Goal: Task Accomplishment & Management: Use online tool/utility

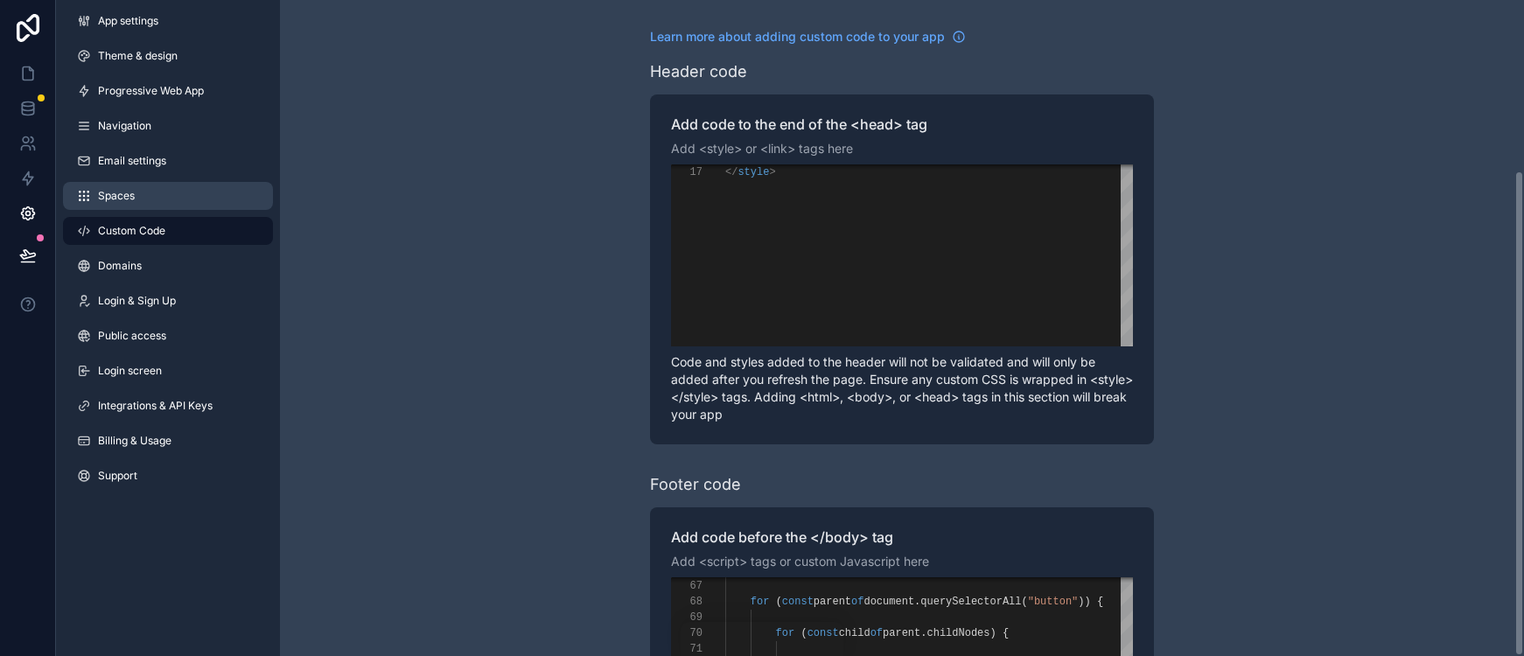
scroll to position [94, 0]
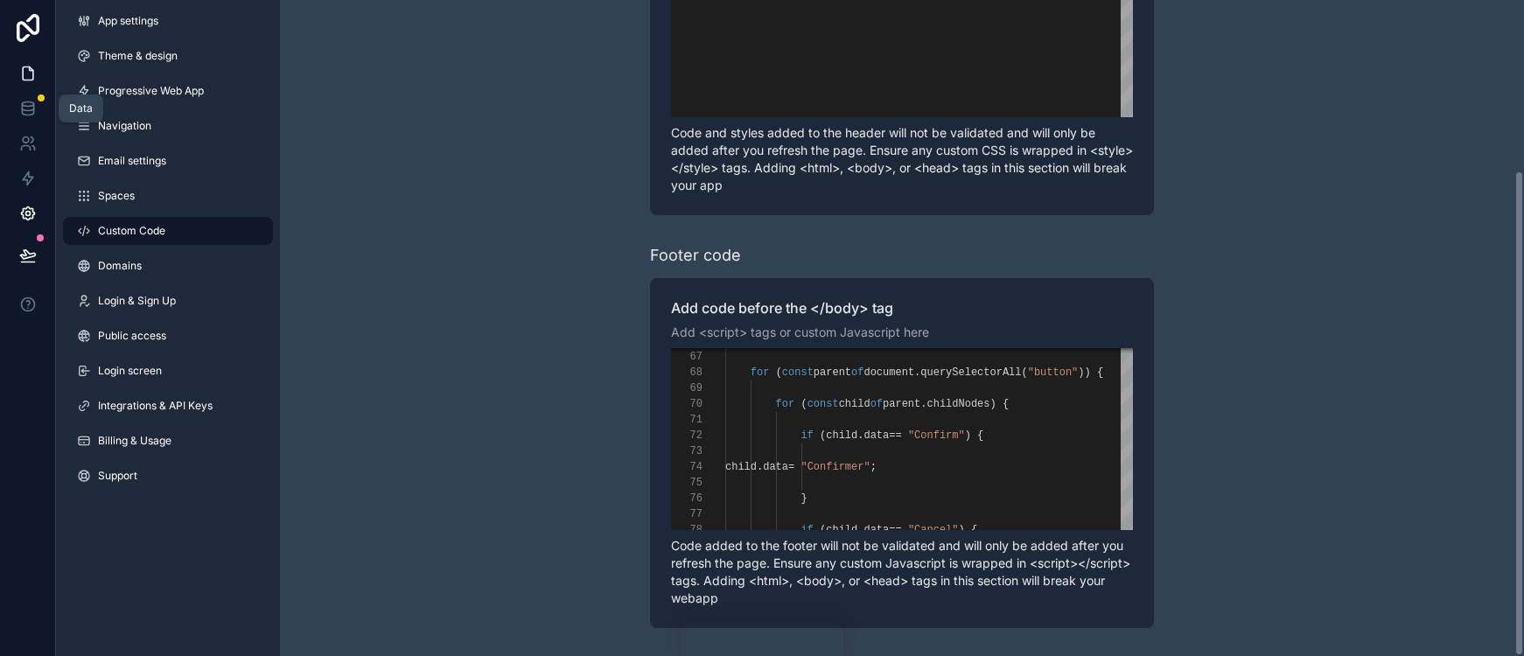
click at [15, 80] on link at bounding box center [27, 73] width 55 height 35
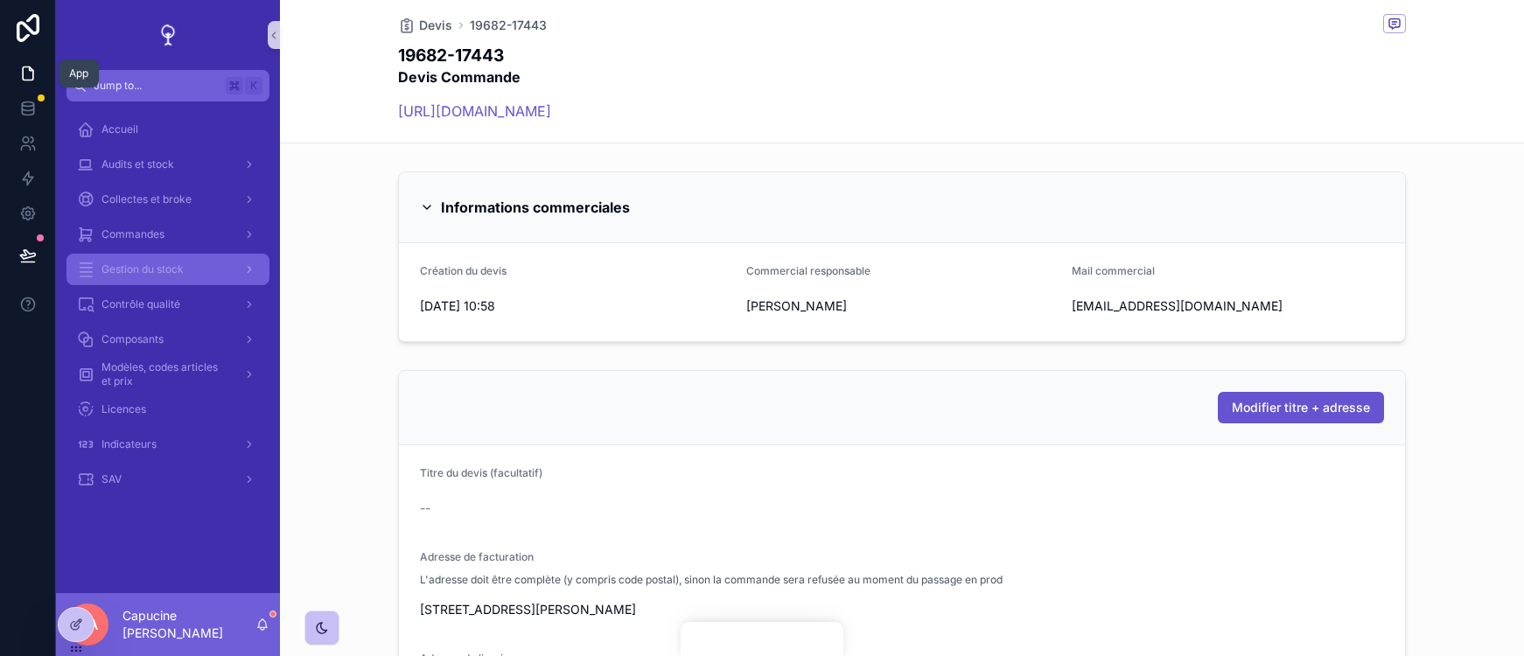
click at [178, 278] on div "Gestion du stock" at bounding box center [168, 269] width 182 height 28
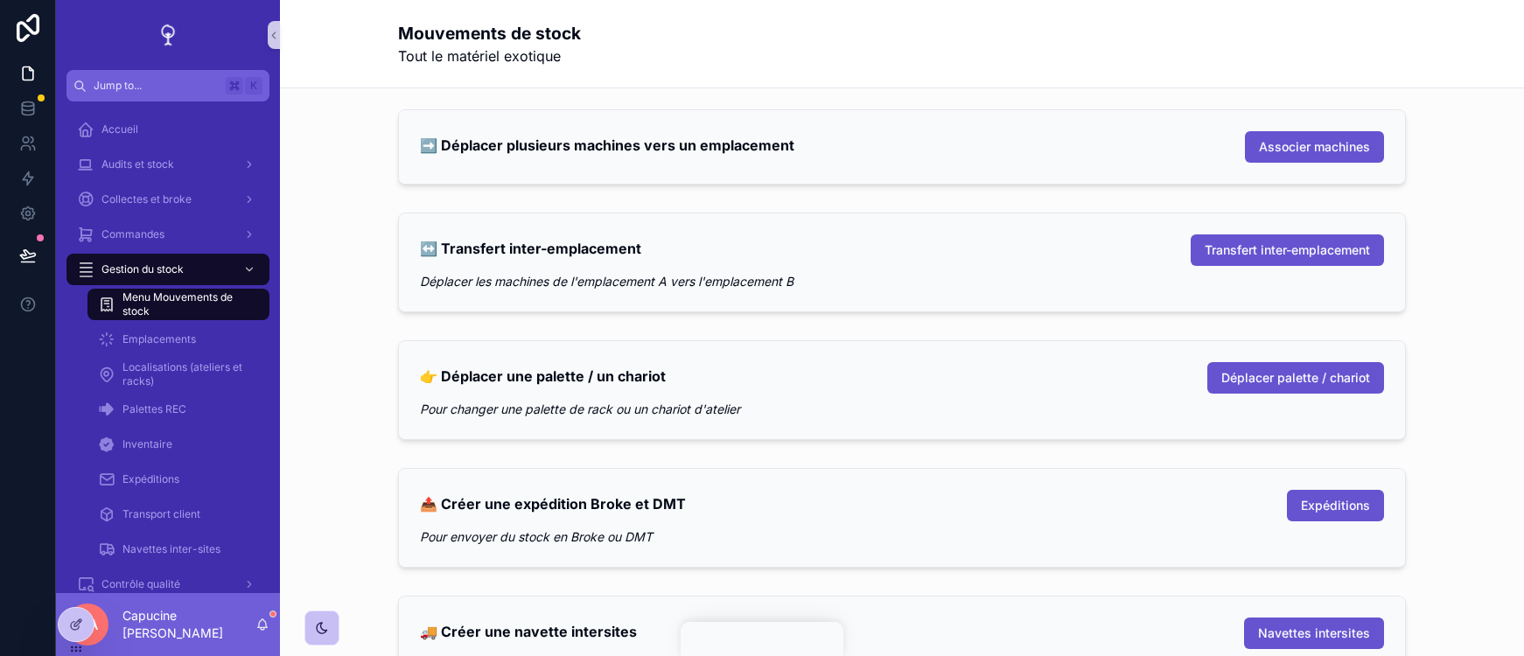
click at [880, 256] on div "↔️ Transfert inter-emplacement Transfert inter-emplacement" at bounding box center [902, 249] width 964 height 31
click at [1042, 252] on div "↔️ Transfert inter-emplacement Transfert inter-emplacement" at bounding box center [902, 249] width 964 height 31
click at [1010, 109] on div "➡️ Déplacer plusieurs machines vers un emplacement Associer machines" at bounding box center [902, 146] width 1008 height 75
click at [1300, 136] on button "Associer machines" at bounding box center [1314, 146] width 139 height 31
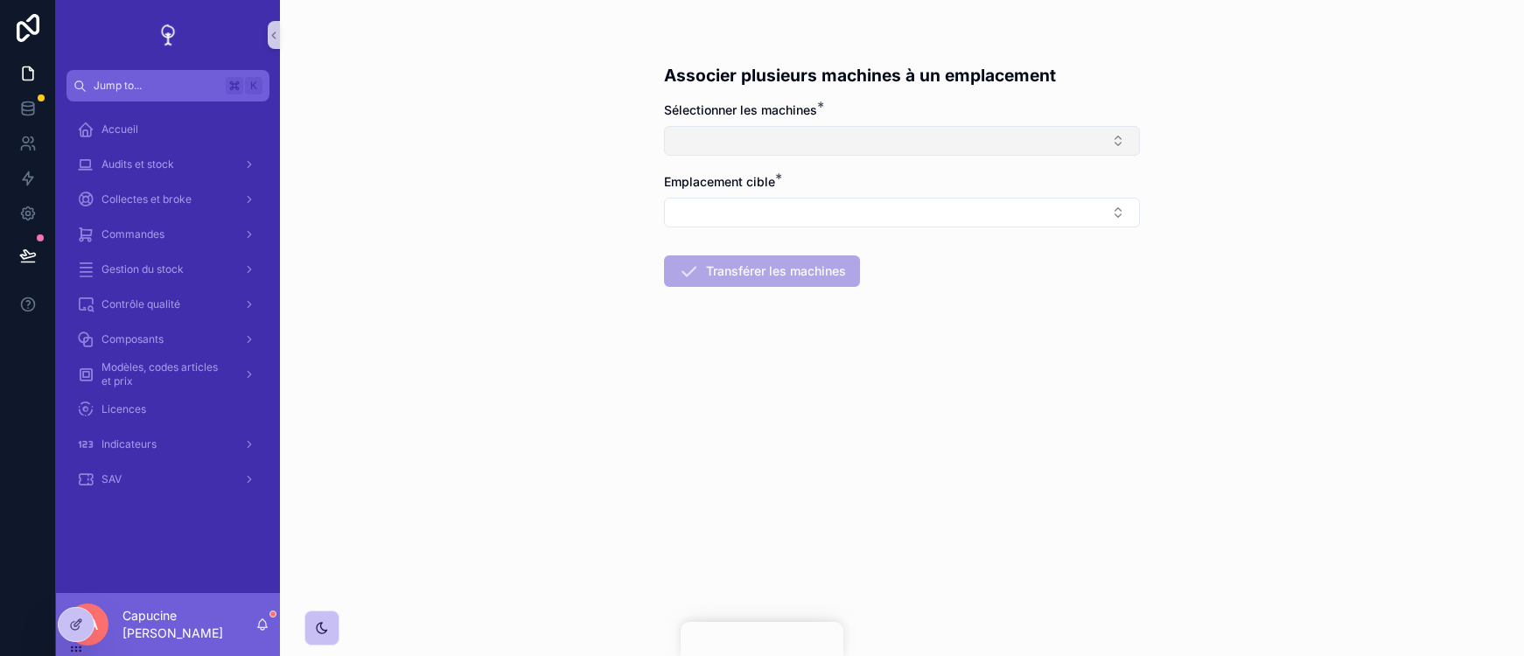
click at [975, 137] on button "Select Button" at bounding box center [902, 141] width 476 height 30
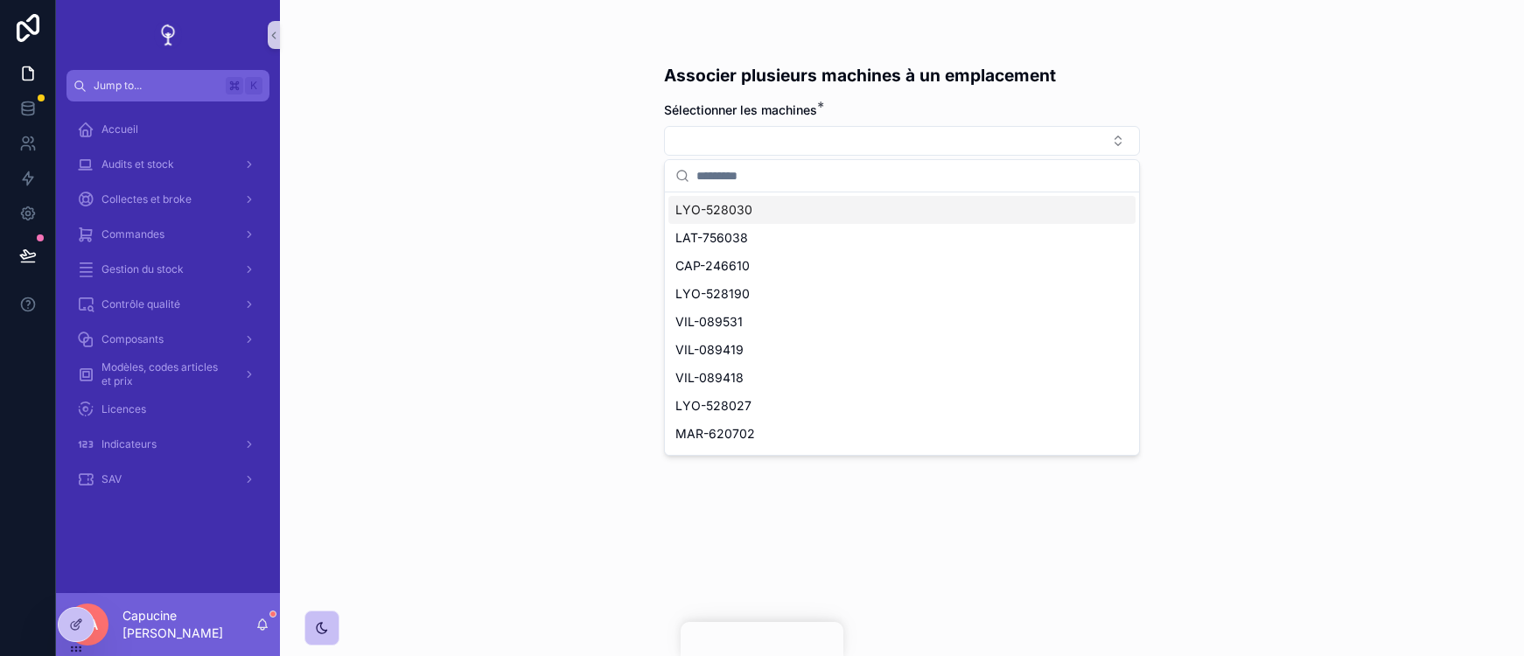
click at [977, 87] on h1 "Associer plusieurs machines à un emplacement" at bounding box center [860, 75] width 392 height 24
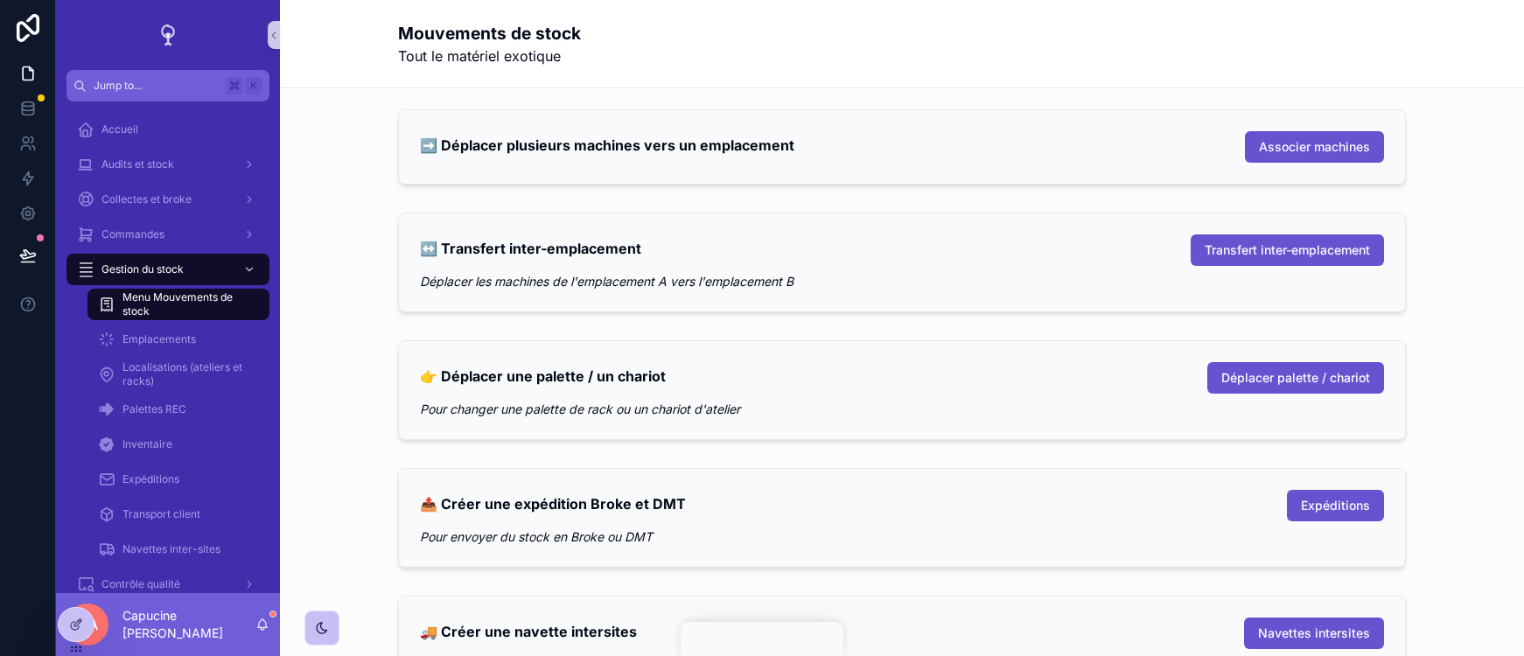
click at [977, 87] on div "Mouvements de stock Tout le matériel exotique" at bounding box center [902, 43] width 1008 height 87
click at [973, 47] on div "Mouvements de stock Tout le matériel exotique" at bounding box center [902, 43] width 1008 height 45
click at [1233, 241] on span "Transfert inter-emplacement" at bounding box center [1287, 249] width 165 height 17
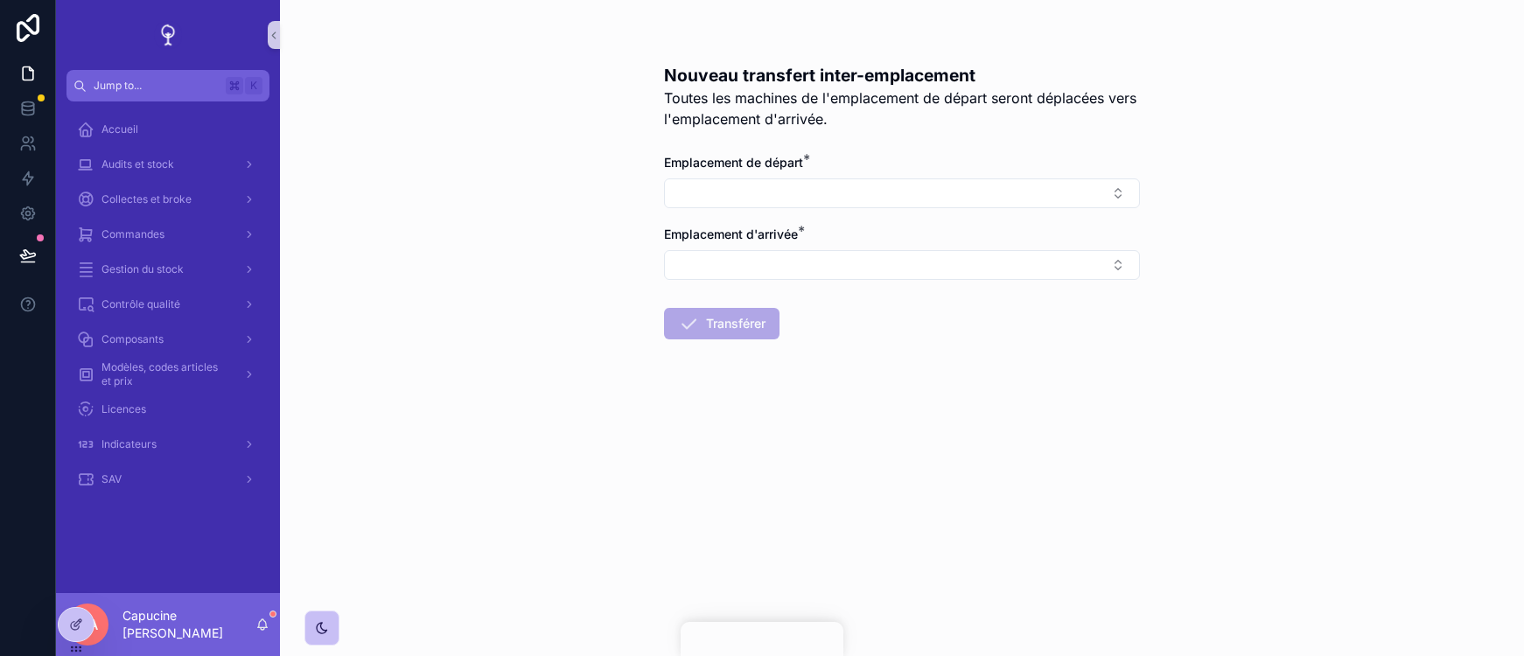
click at [1164, 276] on div "Nouveau transfert inter-emplacement Toutes les machines de l'emplacement de dép…" at bounding box center [902, 328] width 1244 height 656
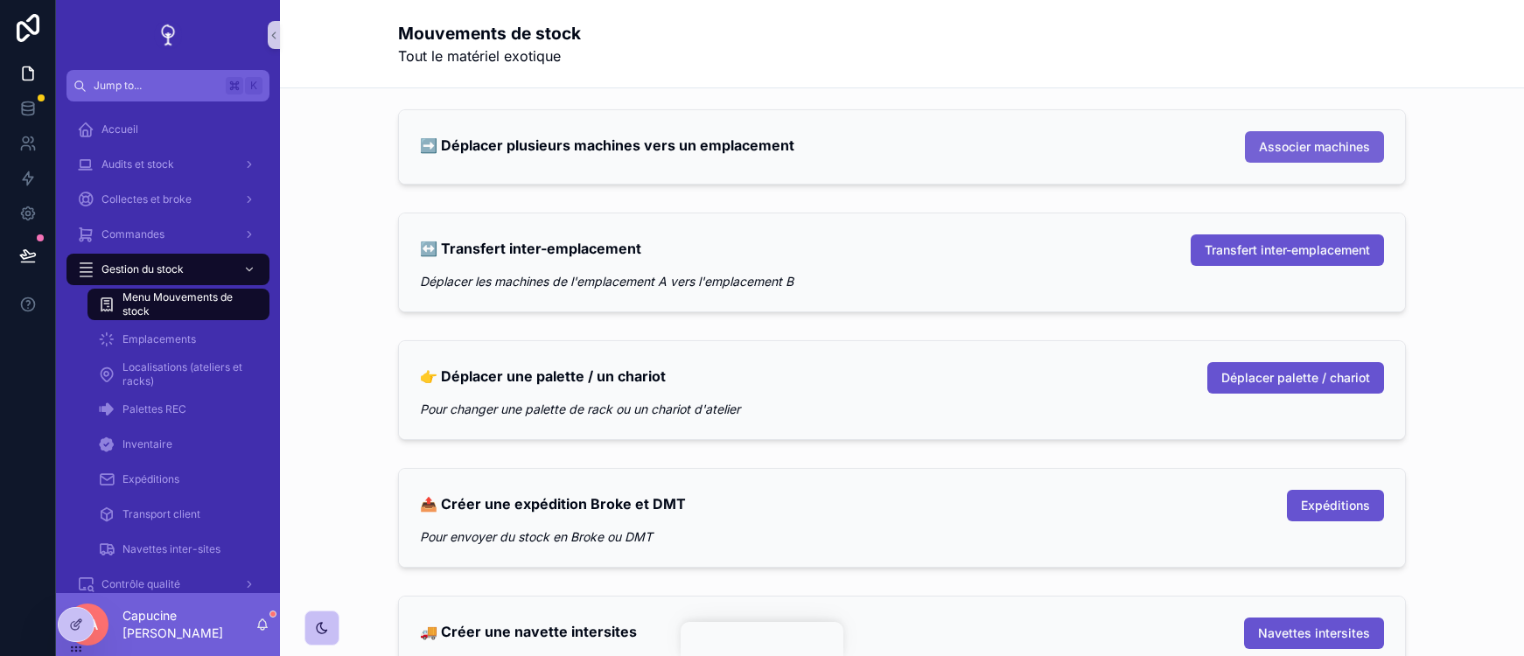
click at [1294, 149] on span "Associer machines" at bounding box center [1314, 146] width 111 height 17
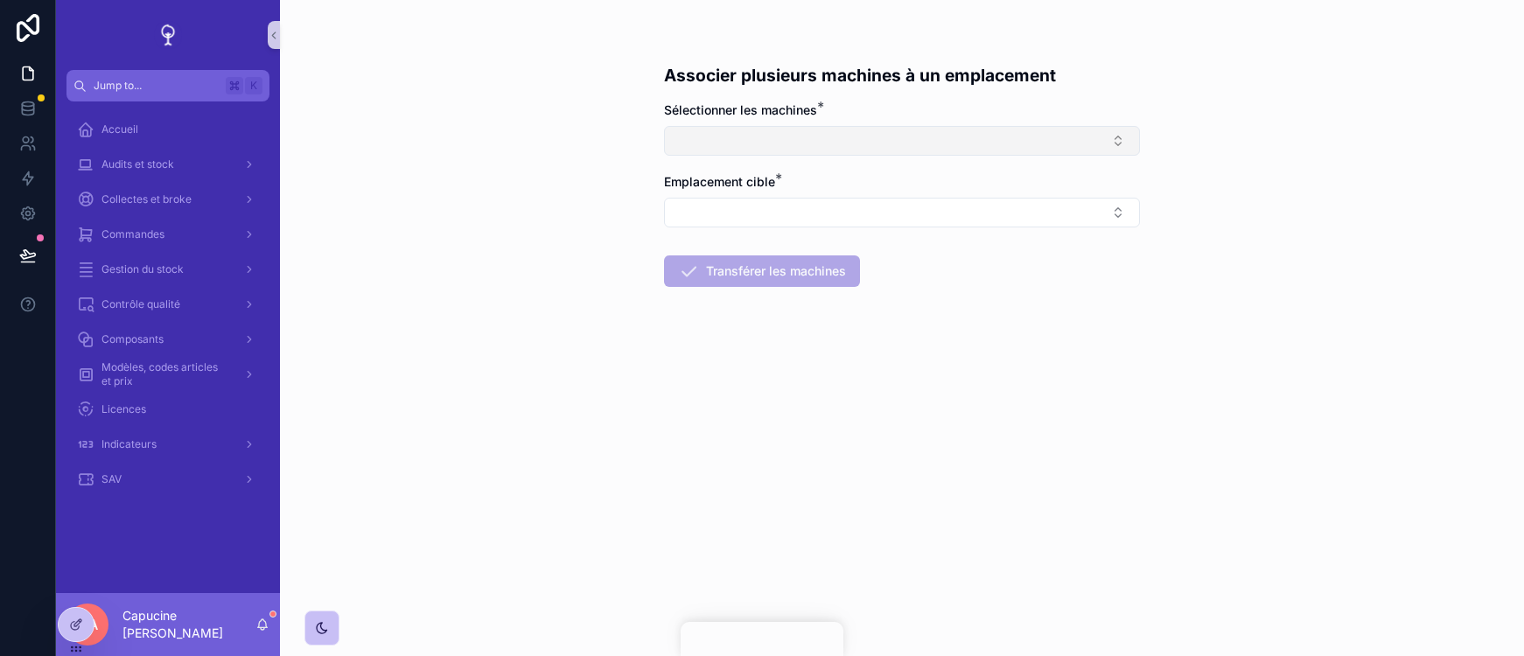
click at [1103, 132] on button "Select Button" at bounding box center [902, 141] width 476 height 30
click at [1232, 135] on div "Associer plusieurs machines à un emplacement Sélectionner les machines * Emplac…" at bounding box center [902, 328] width 1244 height 656
